Goal: Entertainment & Leisure: Consume media (video, audio)

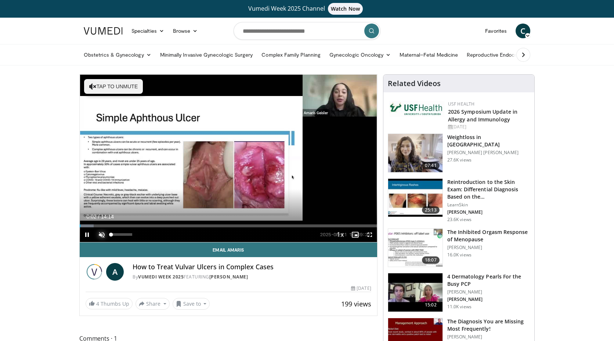
click at [102, 235] on span "Video Player" at bounding box center [101, 234] width 15 height 15
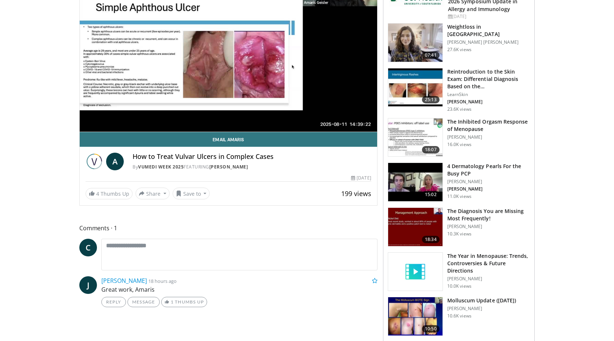
scroll to position [73, 0]
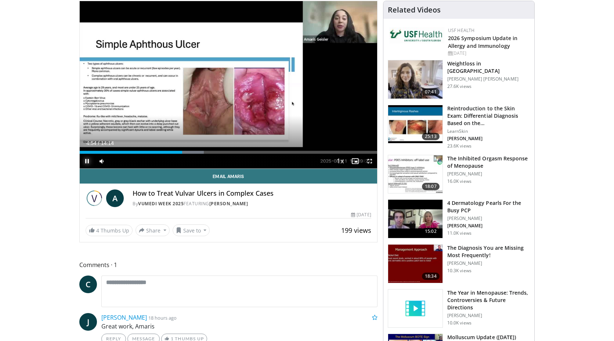
click at [87, 162] on span "Video Player" at bounding box center [87, 161] width 15 height 15
click at [87, 161] on span "Video Player" at bounding box center [87, 161] width 15 height 15
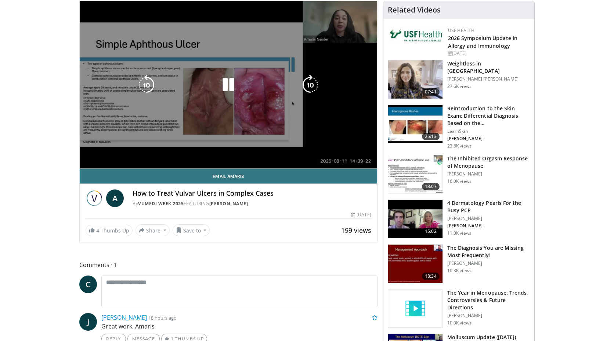
click at [87, 162] on video-js "**********" at bounding box center [229, 85] width 298 height 168
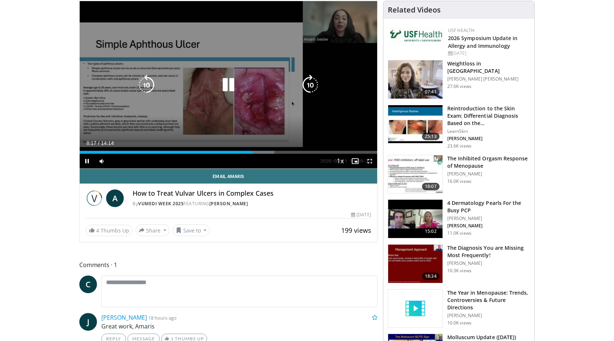
click at [232, 86] on icon "Video Player" at bounding box center [228, 85] width 21 height 21
